Goal: Task Accomplishment & Management: Use online tool/utility

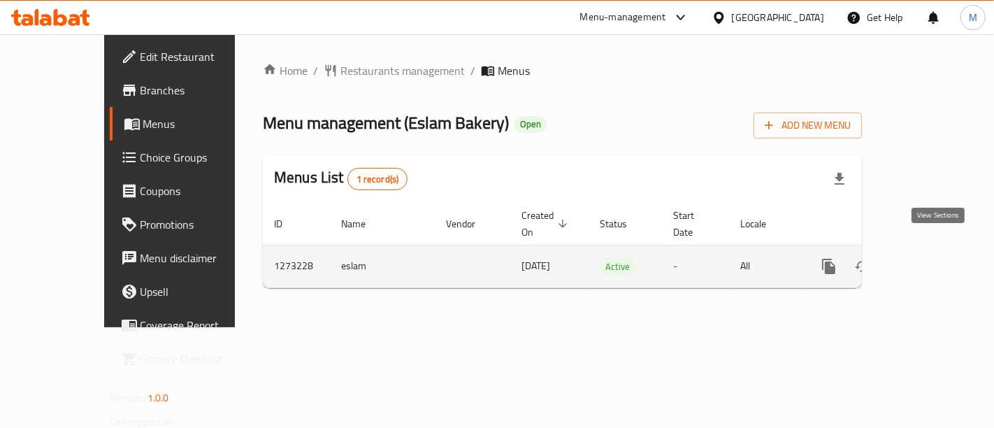
click at [939, 258] on icon "enhanced table" at bounding box center [930, 266] width 17 height 17
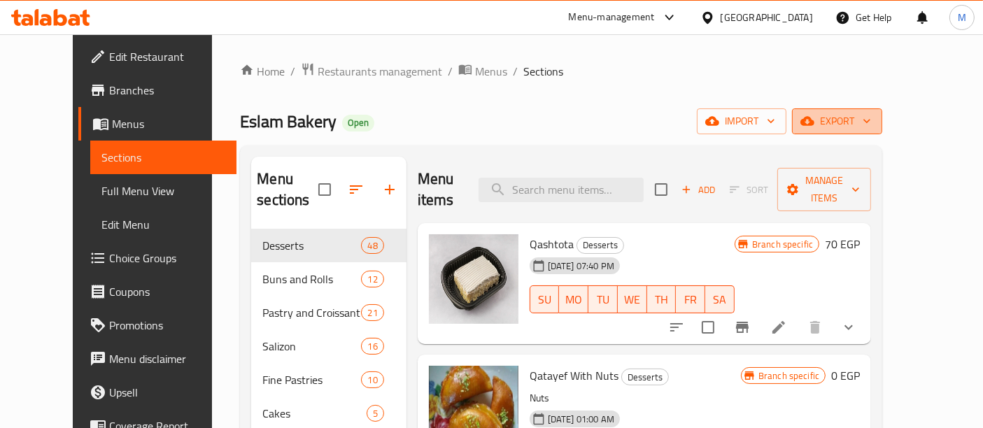
click at [871, 120] on span "export" at bounding box center [837, 121] width 68 height 17
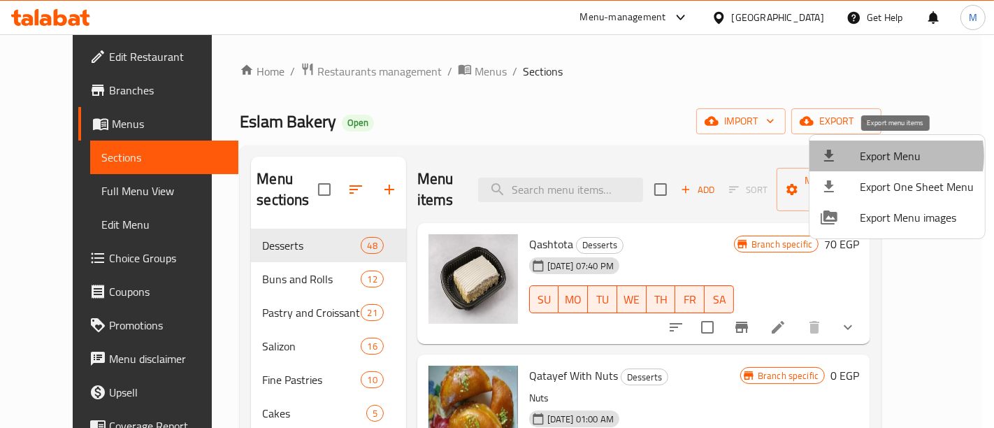
click at [889, 156] on span "Export Menu" at bounding box center [917, 156] width 114 height 17
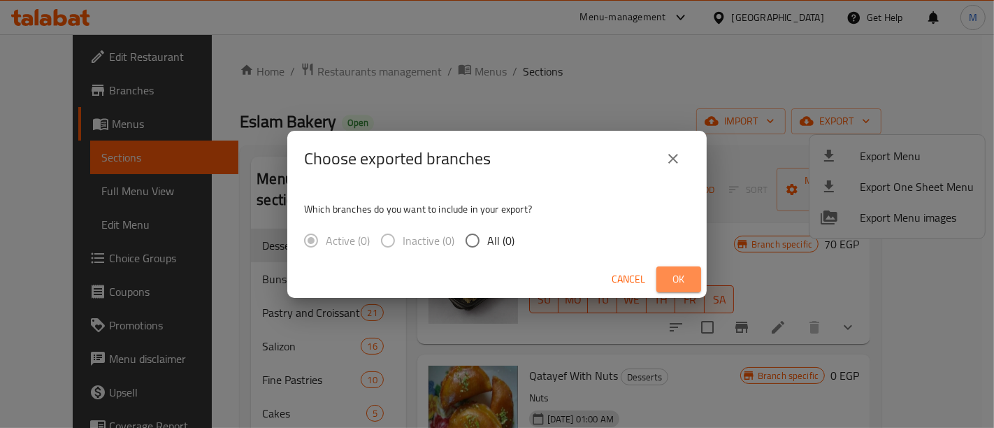
click at [685, 279] on span "Ok" at bounding box center [679, 279] width 22 height 17
click at [683, 277] on span "Ok" at bounding box center [679, 279] width 22 height 17
click at [677, 278] on span "Ok" at bounding box center [679, 279] width 22 height 17
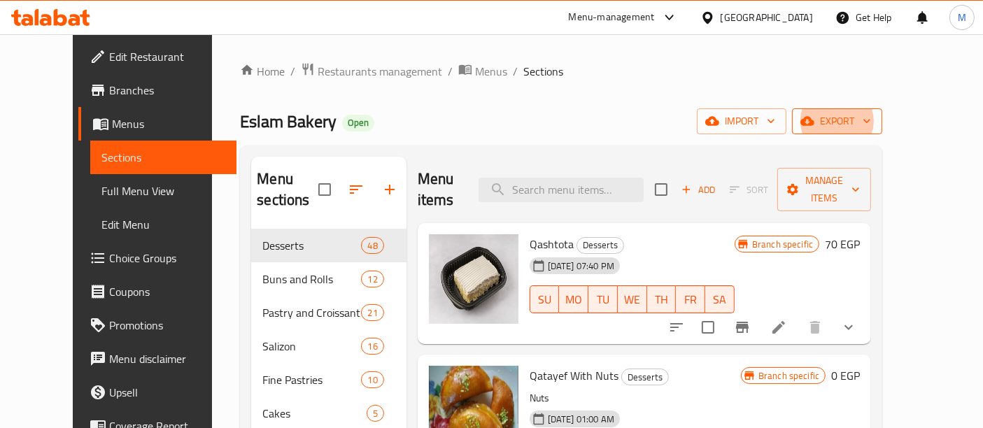
click at [871, 117] on span "export" at bounding box center [837, 121] width 68 height 17
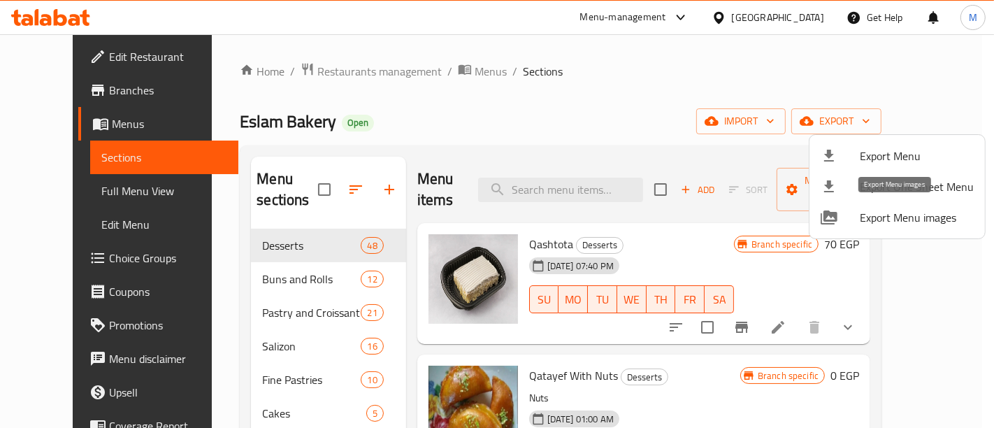
click at [930, 215] on span "Export Menu images" at bounding box center [917, 217] width 114 height 17
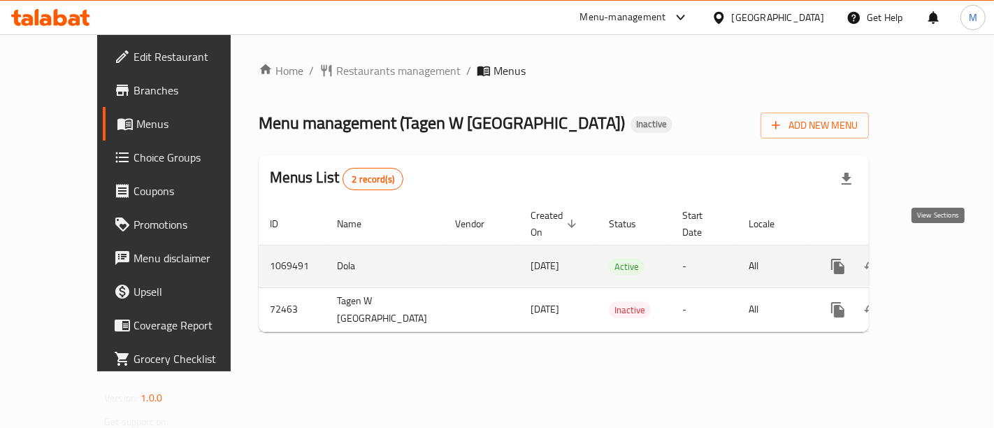
click at [947, 258] on icon "enhanced table" at bounding box center [939, 266] width 17 height 17
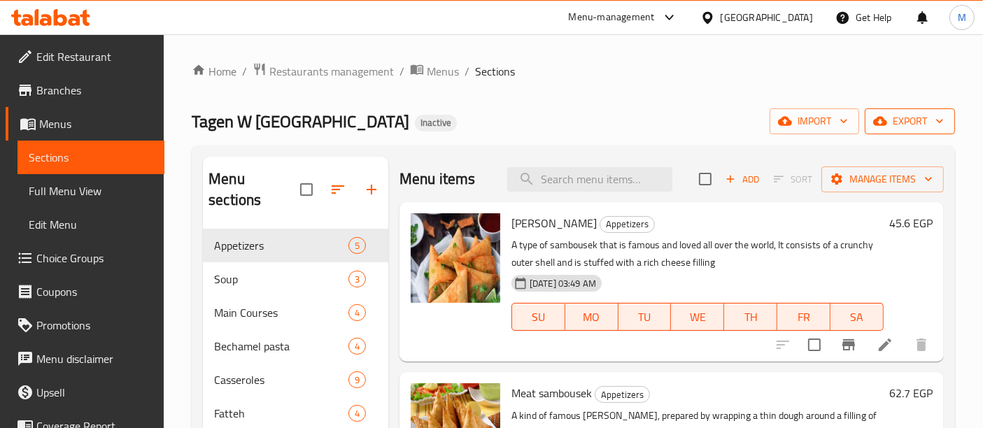
click at [908, 130] on button "export" at bounding box center [909, 121] width 90 height 26
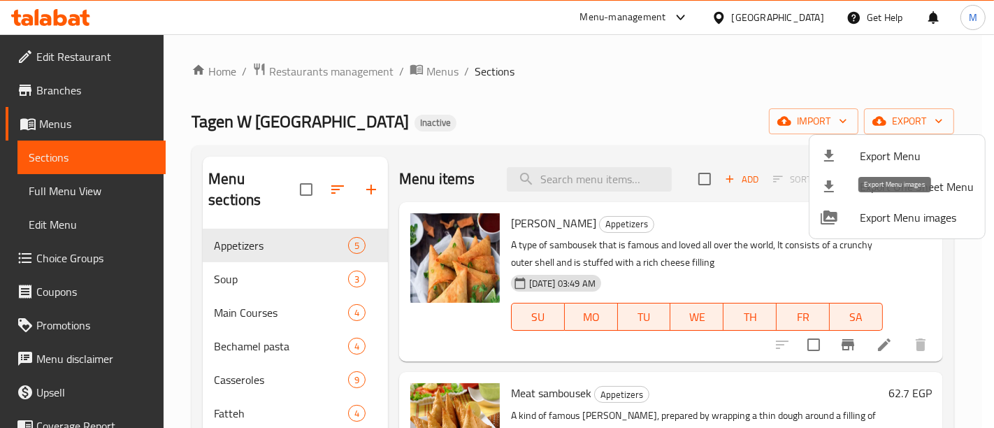
click at [887, 217] on span "Export Menu images" at bounding box center [917, 217] width 114 height 17
